Goal: Task Accomplishment & Management: Manage account settings

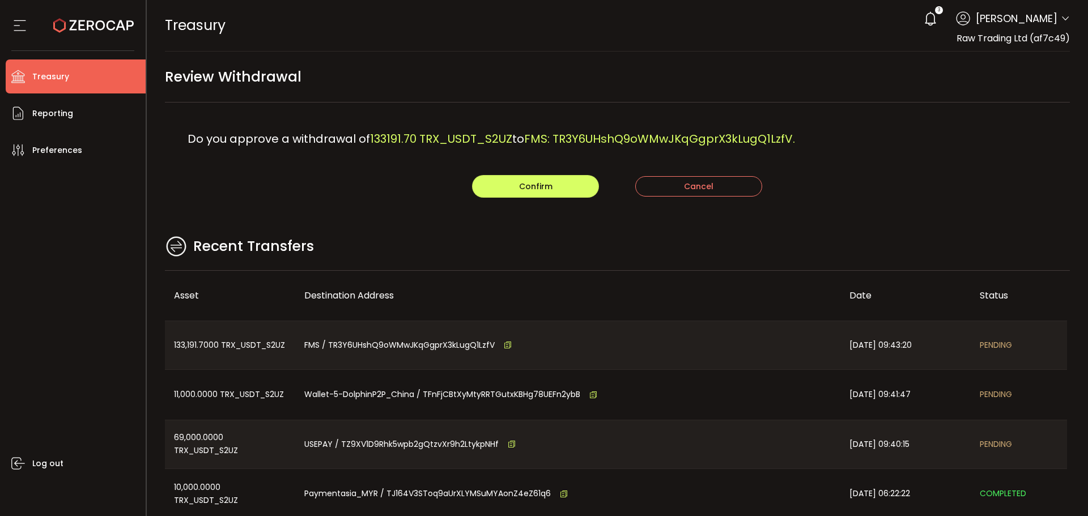
click at [309, 168] on div "Do you approve a withdrawal of 133191.70 TRX_USDT_S2UZ to FMS: TR3Y6UHshQ9oWMwJ…" at bounding box center [618, 139] width 906 height 73
click at [294, 182] on div "Confirm Cancel" at bounding box center [618, 186] width 906 height 23
click at [550, 197] on button "Confirm" at bounding box center [535, 186] width 127 height 23
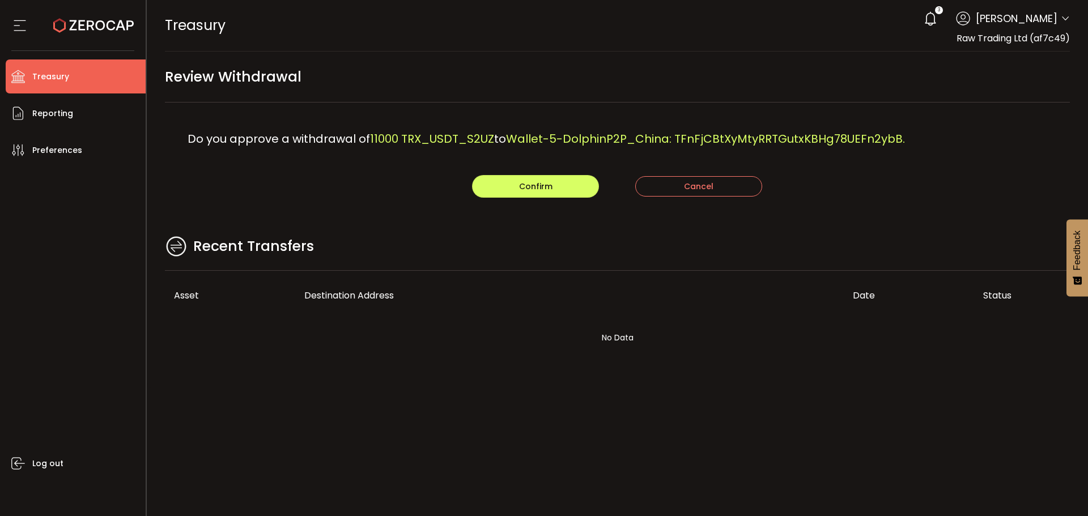
click at [363, 241] on div "Recent Transfers" at bounding box center [618, 252] width 906 height 37
click at [550, 189] on button "Confirm" at bounding box center [535, 186] width 127 height 23
click at [501, 239] on div "Recent Transfers" at bounding box center [618, 252] width 906 height 37
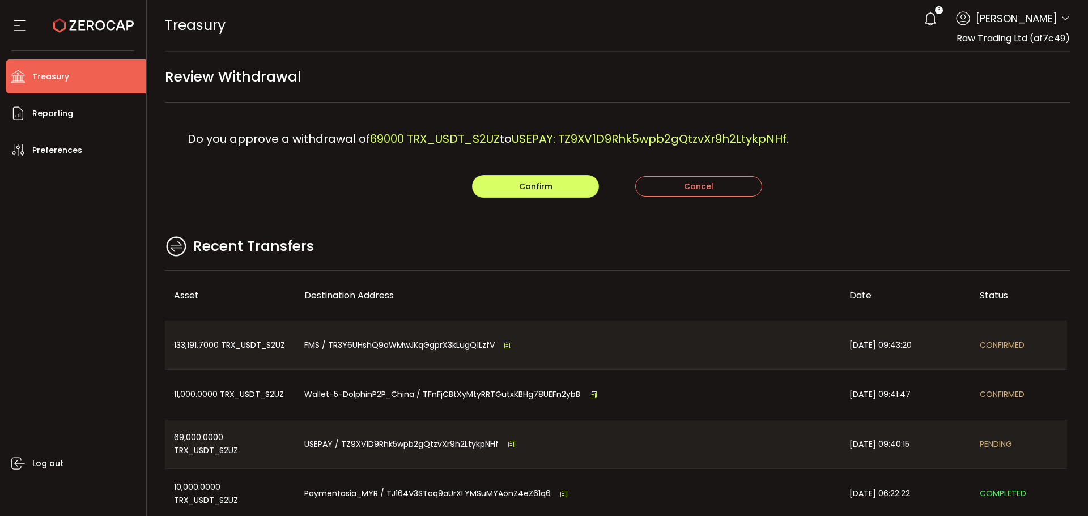
click at [486, 225] on main "Review Withdrawal Do you approve a withdrawal of 69000 TRX_USDT_S2UZ to USEPAY:…" at bounding box center [618, 327] width 942 height 550
click at [504, 190] on button "Confirm" at bounding box center [535, 186] width 127 height 23
